Goal: Find specific page/section: Find specific page/section

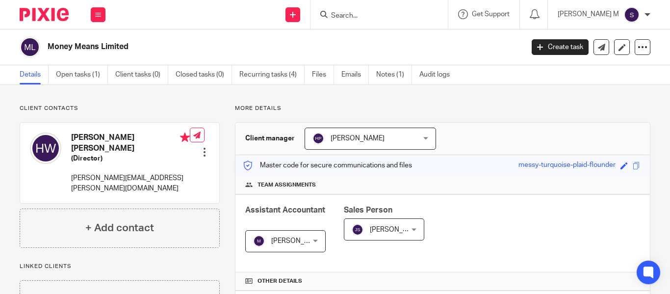
drag, startPoint x: 279, startPoint y: 107, endPoint x: 225, endPoint y: 109, distance: 54.5
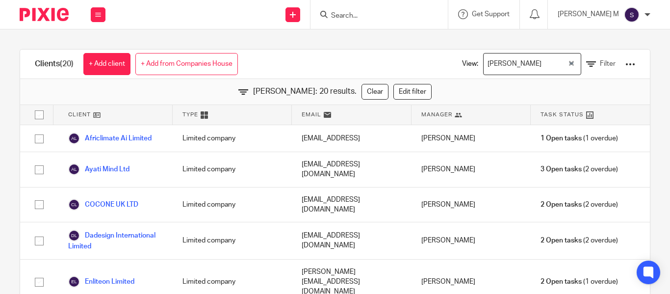
scroll to position [221, 0]
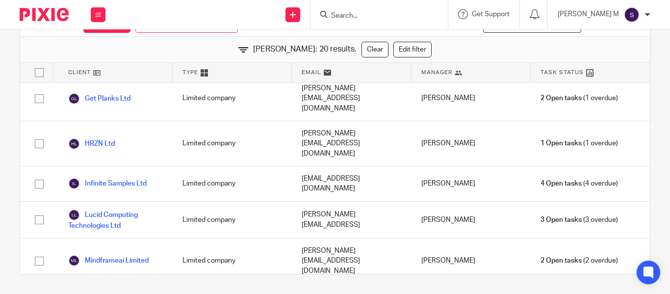
click at [363, 15] on input "Search" at bounding box center [374, 16] width 88 height 9
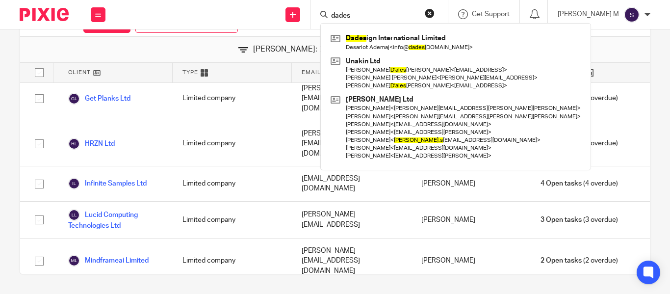
type input "dades"
click at [258, 19] on div "Send new email Create task Add client dades Dades ign International Limited Des…" at bounding box center [392, 14] width 555 height 29
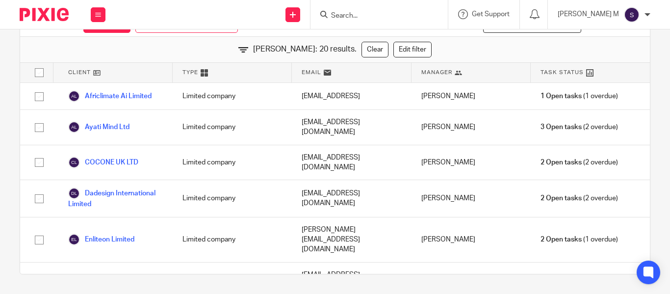
scroll to position [0, 0]
